Goal: Information Seeking & Learning: Learn about a topic

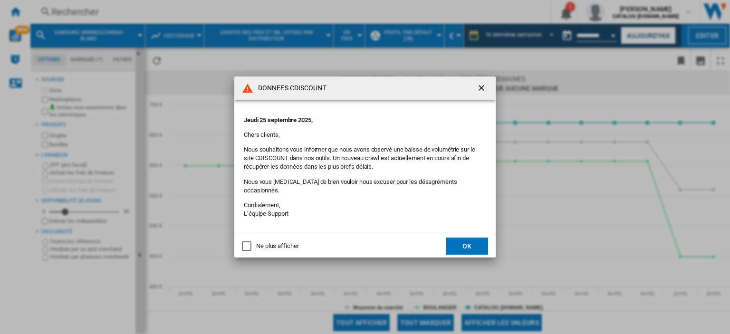
click at [247, 246] on div "Ne plus afficher" at bounding box center [247, 246] width 10 height 10
click at [460, 239] on button "OK" at bounding box center [467, 246] width 42 height 17
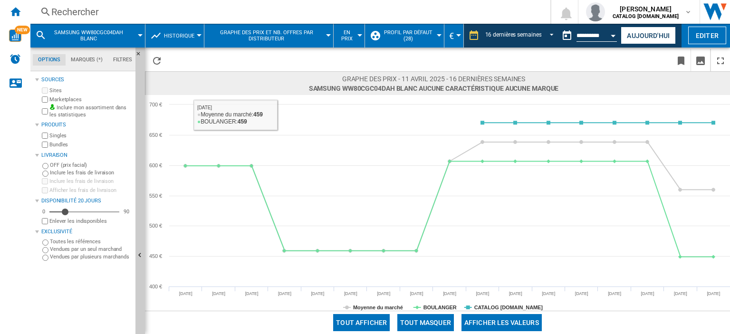
click at [108, 14] on div "Rechercher" at bounding box center [288, 11] width 474 height 13
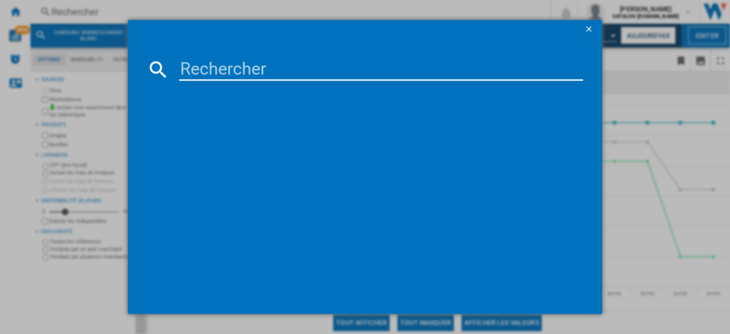
click at [196, 67] on input at bounding box center [381, 69] width 404 height 23
paste input "RS70F65KETEF"
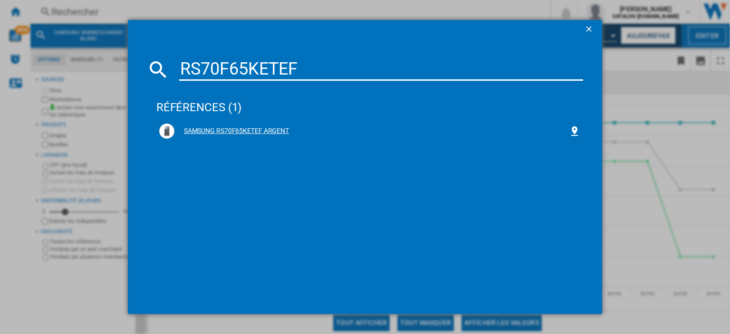
type input "RS70F65KETEF"
click at [257, 130] on div "SAMSUNG RS70F65KETEF ARGENT" at bounding box center [371, 131] width 394 height 10
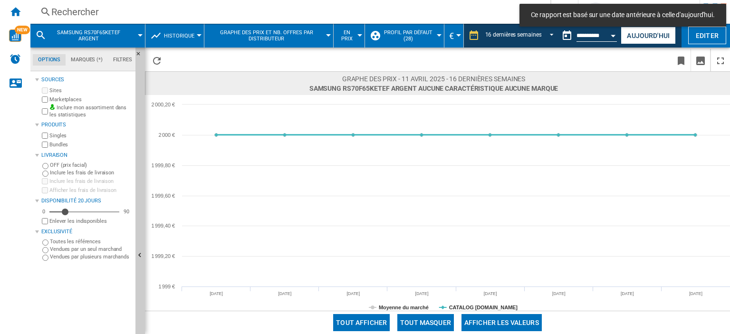
click at [257, 135] on icon at bounding box center [455, 135] width 489 height 0
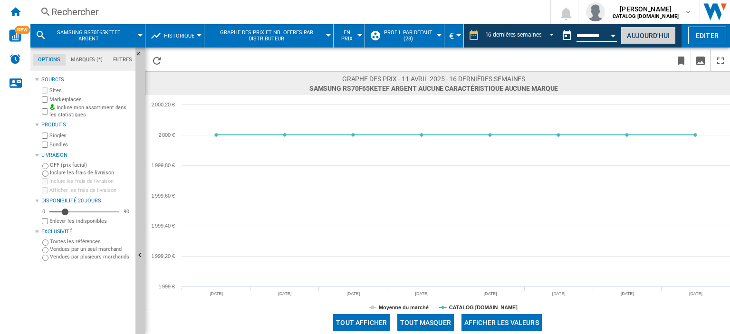
click at [642, 34] on button "Aujourd'hui" at bounding box center [648, 36] width 55 height 18
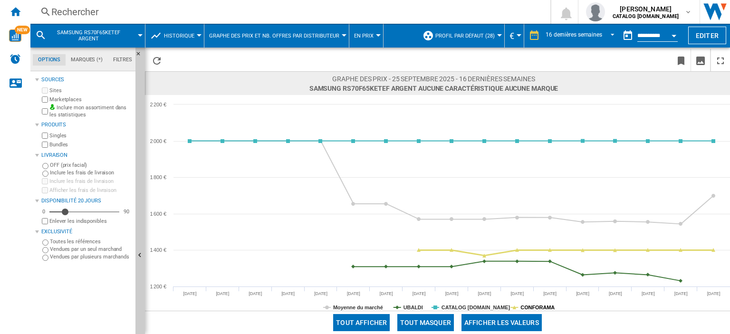
click at [533, 307] on tspan "CONFORAMA" at bounding box center [537, 308] width 34 height 6
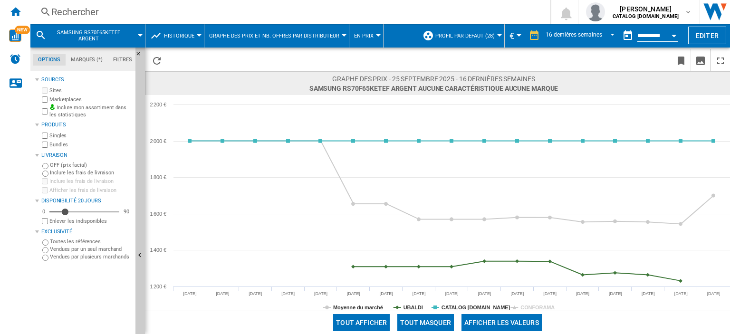
click at [418, 319] on button "Tout masquer" at bounding box center [425, 322] width 57 height 17
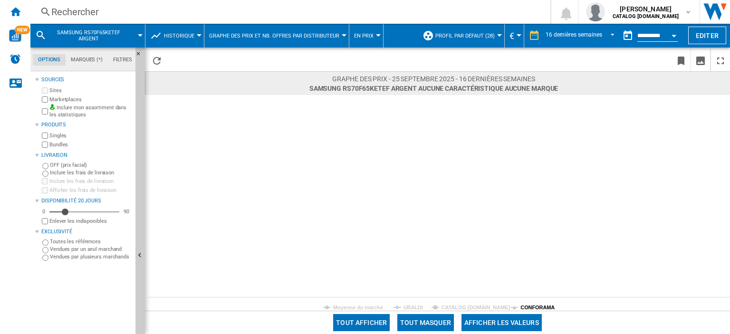
click at [532, 307] on tspan "CONFORAMA" at bounding box center [537, 308] width 34 height 6
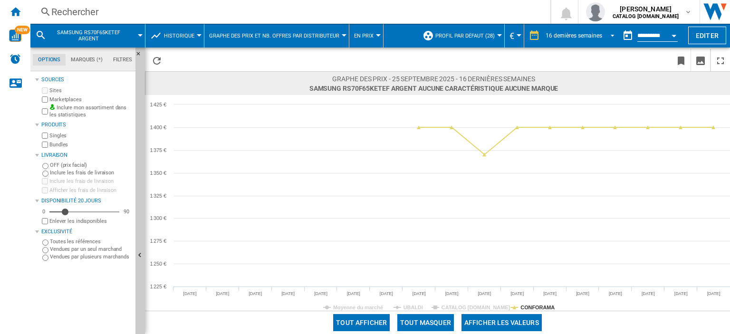
click at [609, 38] on span "REPORTS.WIZARD.STEPS.REPORT.STEPS.REPORT_OPTIONS.PERIOD: 16 dernières semaines" at bounding box center [609, 34] width 11 height 9
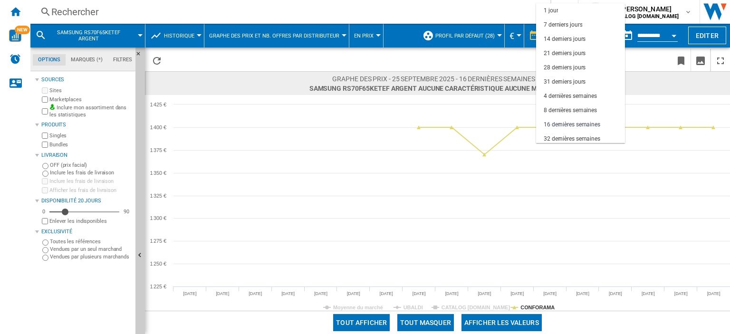
scroll to position [59, 0]
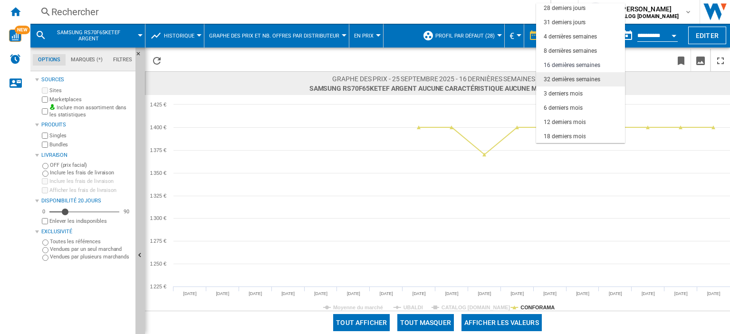
click at [576, 77] on div "32 dernières semaines" at bounding box center [572, 80] width 57 height 8
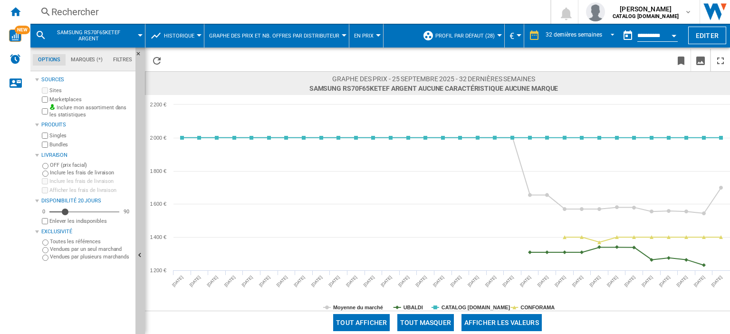
click at [430, 323] on button "Tout masquer" at bounding box center [425, 322] width 57 height 17
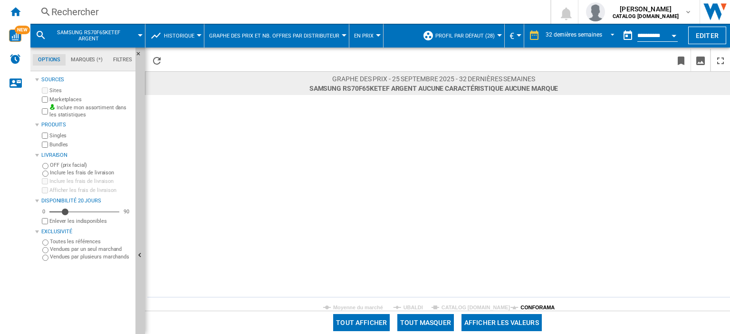
click at [527, 307] on tspan "CONFORAMA" at bounding box center [537, 308] width 34 height 6
